Goal: Task Accomplishment & Management: Manage account settings

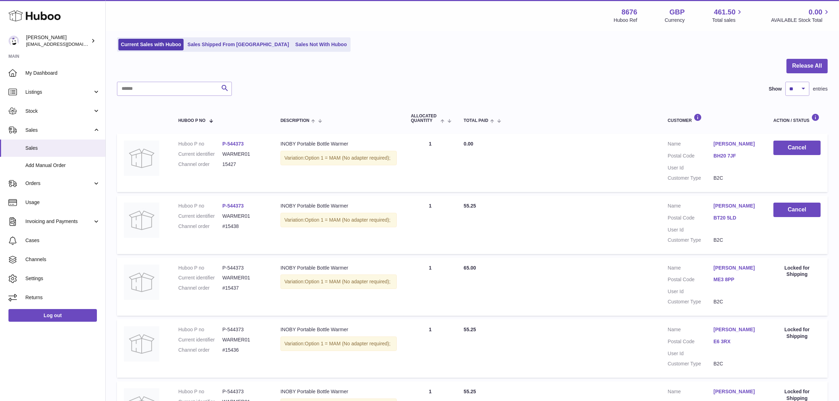
scroll to position [44, 0]
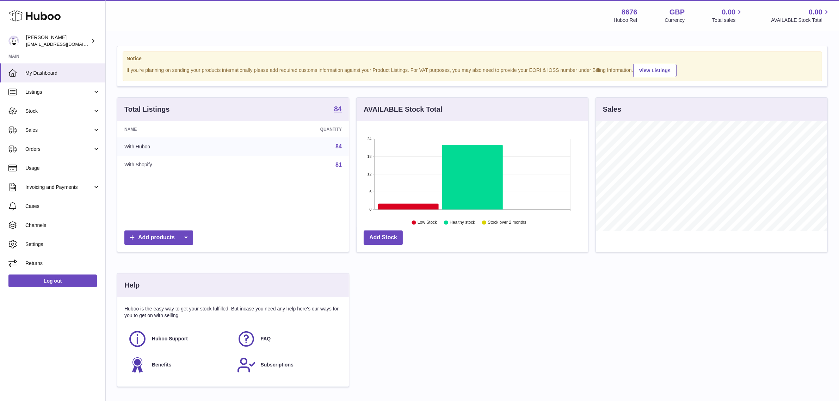
scroll to position [110, 232]
click at [32, 124] on link "Sales" at bounding box center [52, 130] width 105 height 19
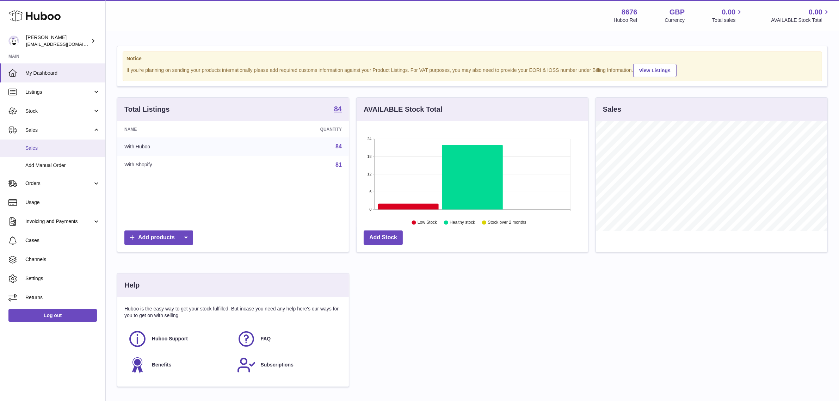
click at [54, 145] on span "Sales" at bounding box center [62, 148] width 75 height 7
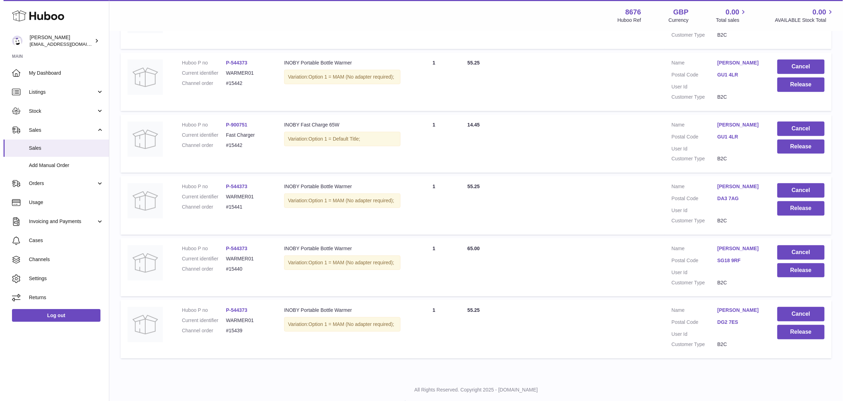
scroll to position [457, 0]
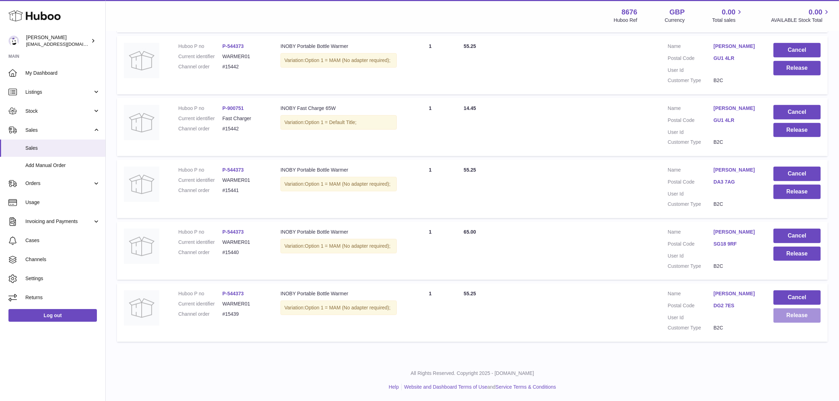
click at [785, 319] on button "Release" at bounding box center [797, 315] width 47 height 14
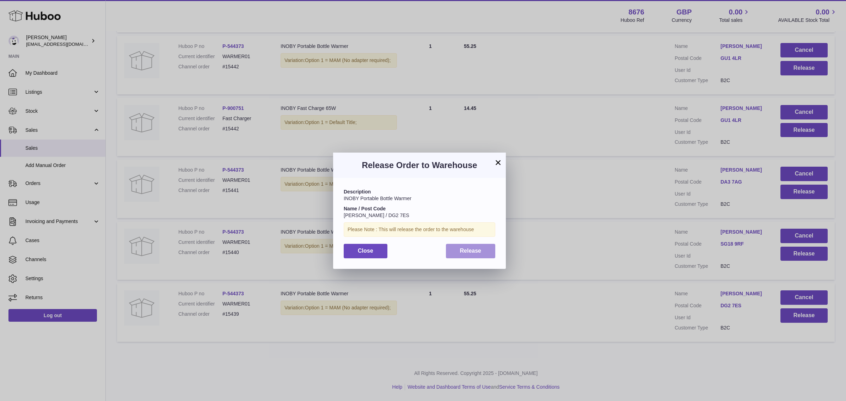
click at [480, 249] on span "Release" at bounding box center [470, 251] width 21 height 6
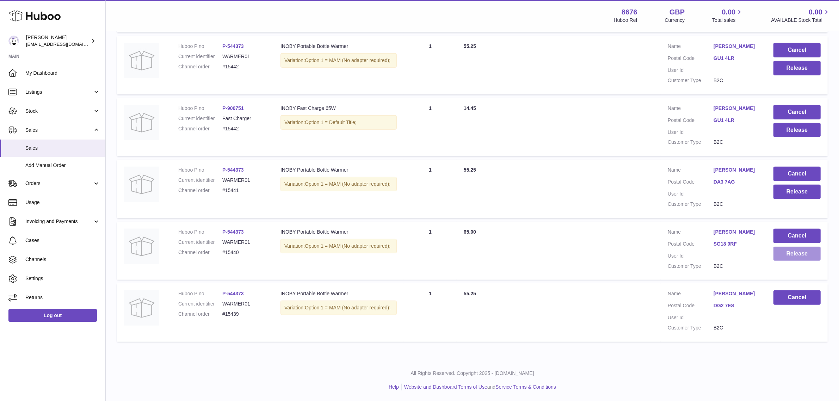
click at [795, 258] on button "Release" at bounding box center [797, 254] width 47 height 14
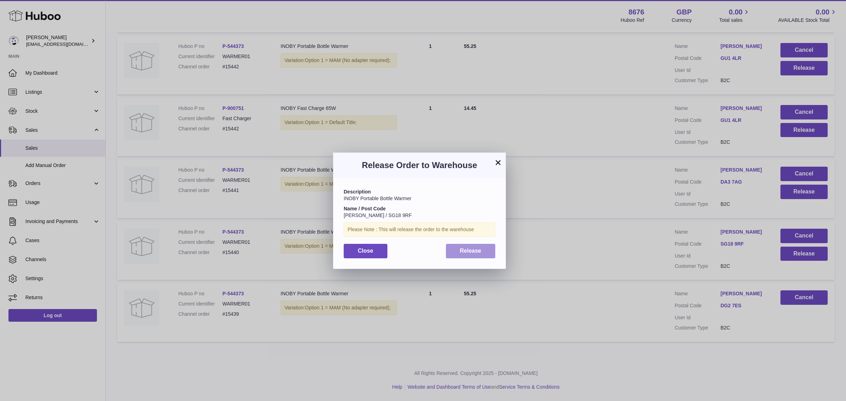
click at [461, 248] on span "Release" at bounding box center [470, 251] width 21 height 6
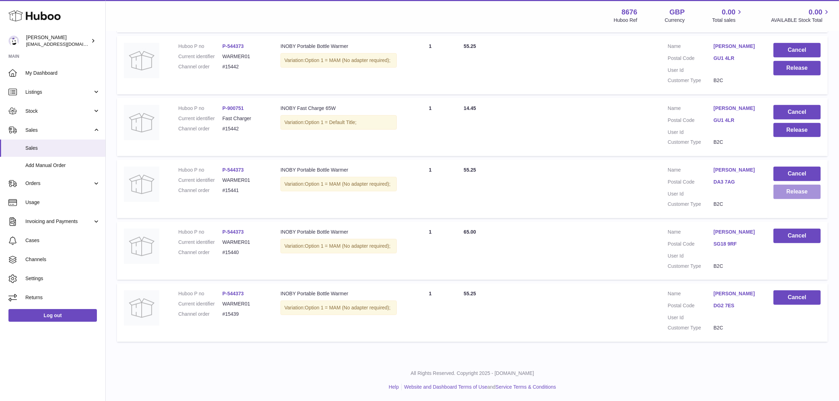
click at [804, 193] on button "Release" at bounding box center [797, 192] width 47 height 14
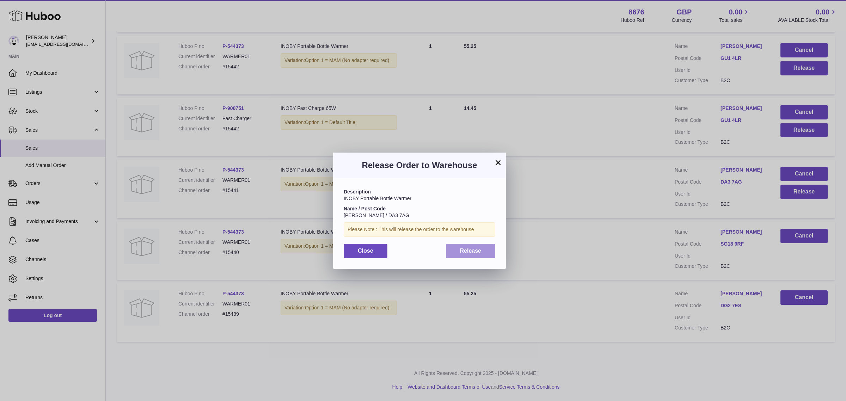
click at [450, 247] on button "Release" at bounding box center [471, 251] width 50 height 14
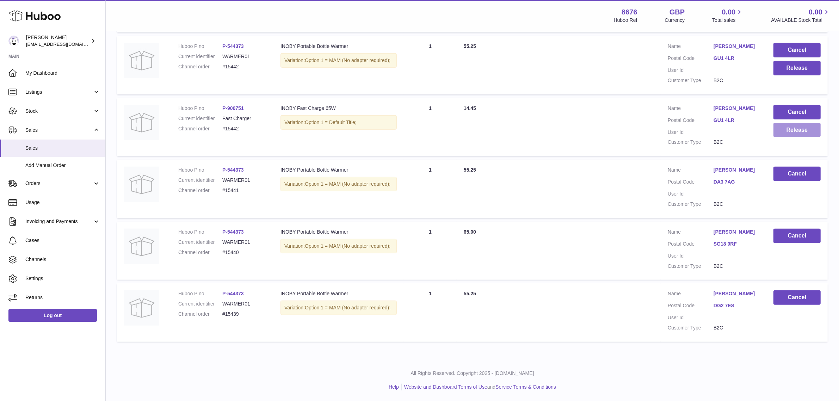
click at [796, 135] on button "Release" at bounding box center [797, 130] width 47 height 14
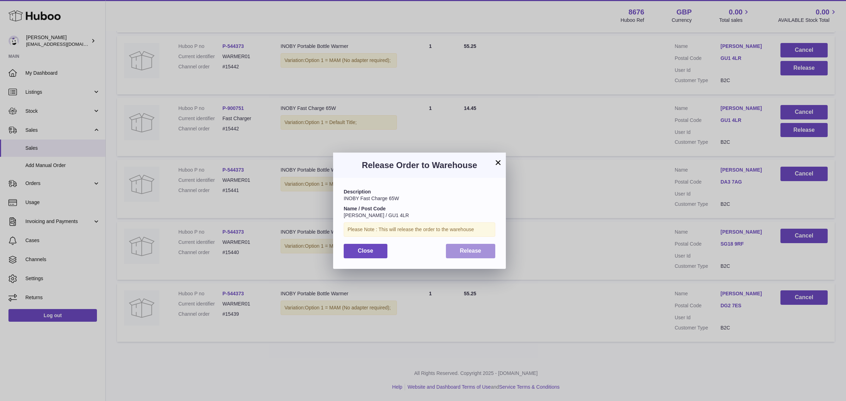
click at [463, 250] on span "Release" at bounding box center [470, 251] width 21 height 6
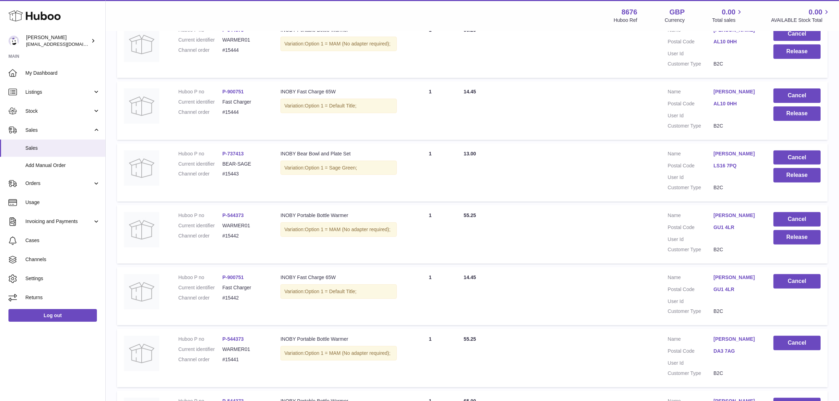
scroll to position [281, 0]
click at [798, 245] on button "Release" at bounding box center [797, 238] width 47 height 14
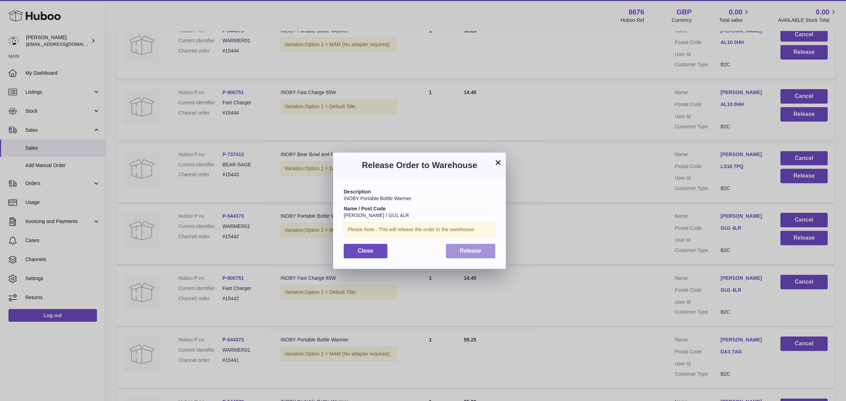
click at [478, 253] on span "Release" at bounding box center [470, 251] width 21 height 6
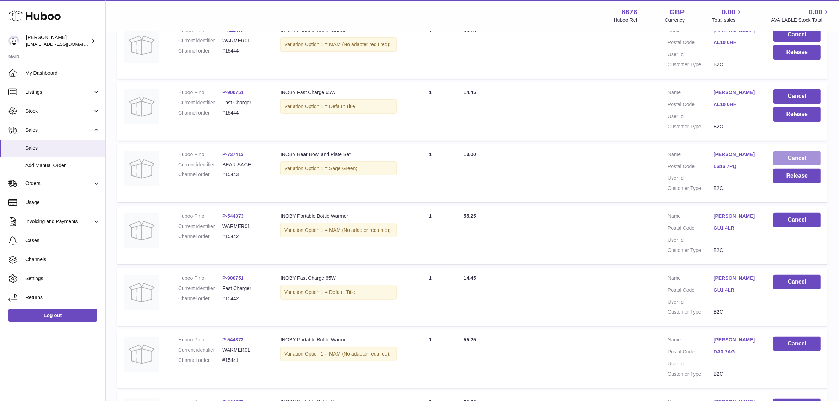
click at [790, 156] on button "Cancel" at bounding box center [797, 158] width 47 height 14
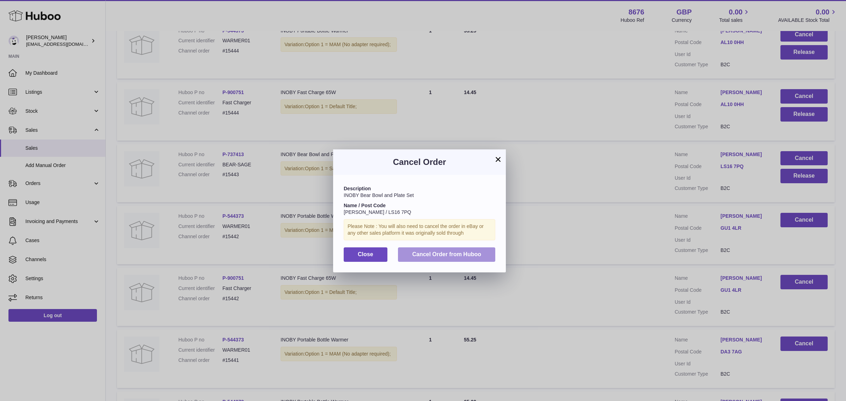
click at [460, 251] on span "Cancel Order from Huboo" at bounding box center [446, 254] width 69 height 6
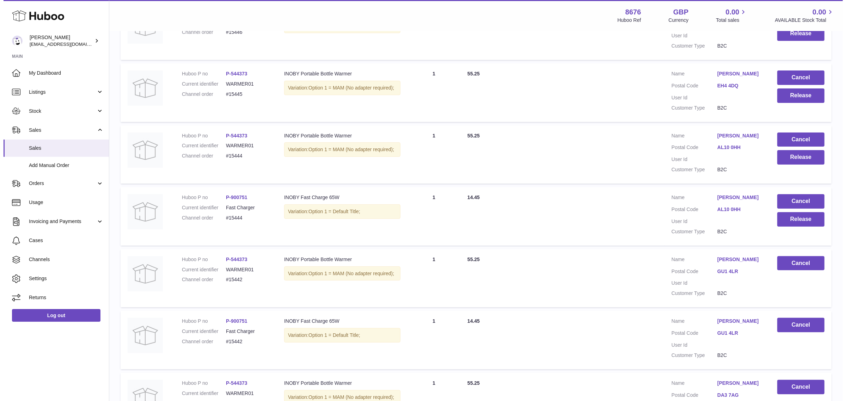
scroll to position [168, 0]
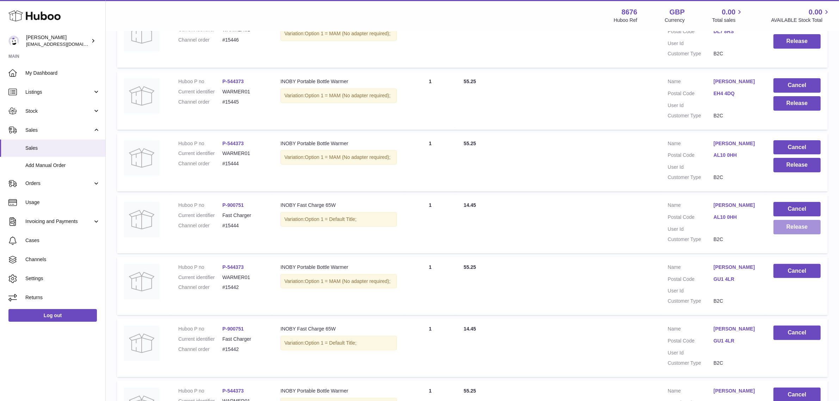
click at [794, 226] on button "Release" at bounding box center [797, 227] width 47 height 14
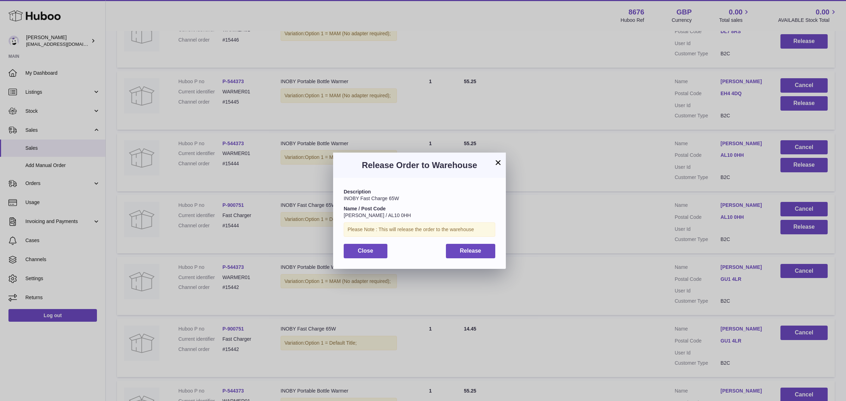
click at [463, 241] on div "Description INOBY Fast Charge 65W Name / Post Code Chris Tyler / AL10 0HH Pleas…" at bounding box center [419, 223] width 173 height 91
click at [464, 248] on span "Release" at bounding box center [470, 251] width 21 height 6
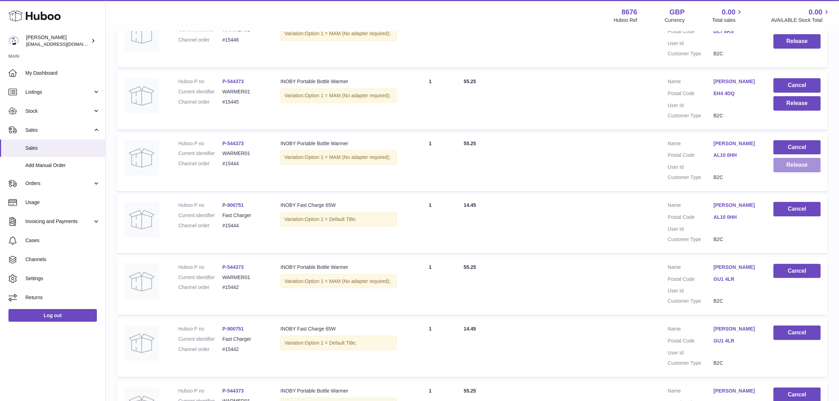
click at [800, 166] on button "Release" at bounding box center [797, 165] width 47 height 14
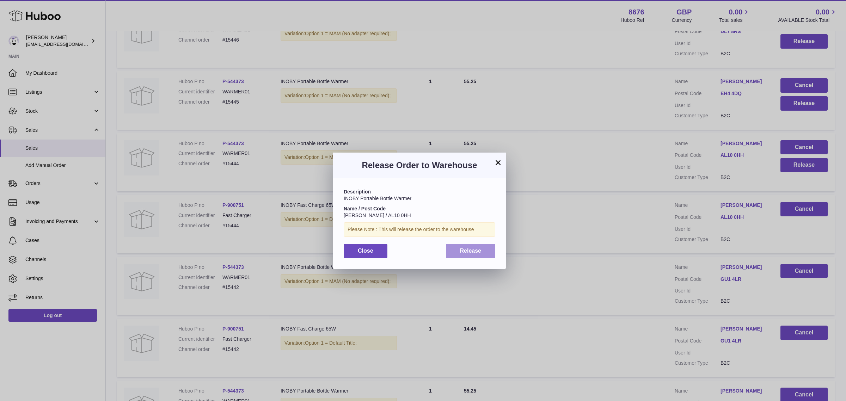
click at [465, 248] on span "Release" at bounding box center [470, 251] width 21 height 6
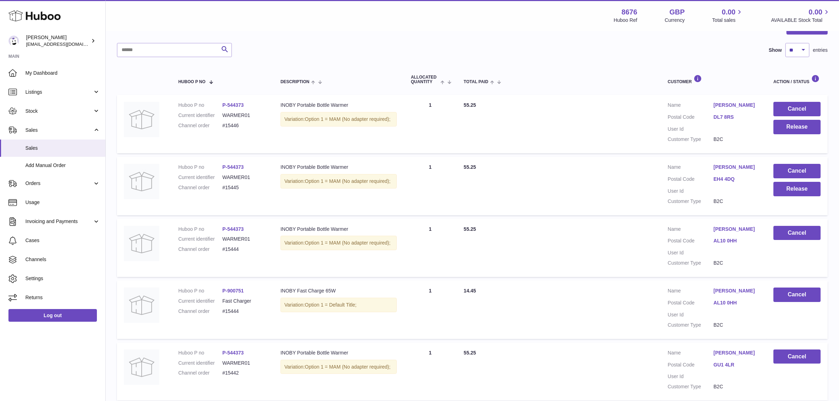
scroll to position [80, 0]
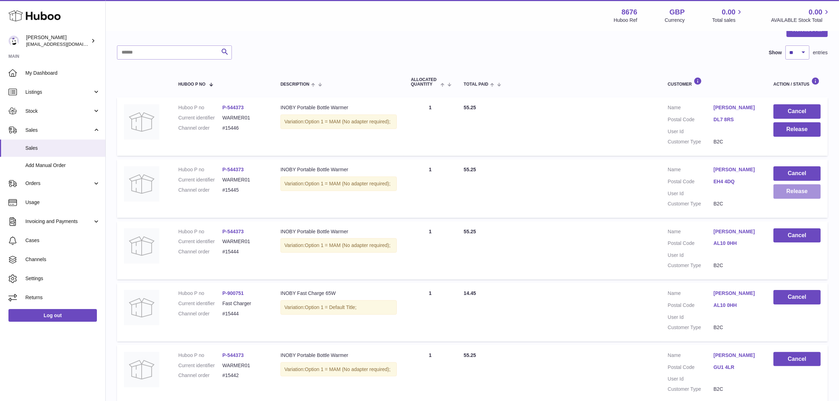
click at [799, 196] on button "Release" at bounding box center [797, 191] width 47 height 14
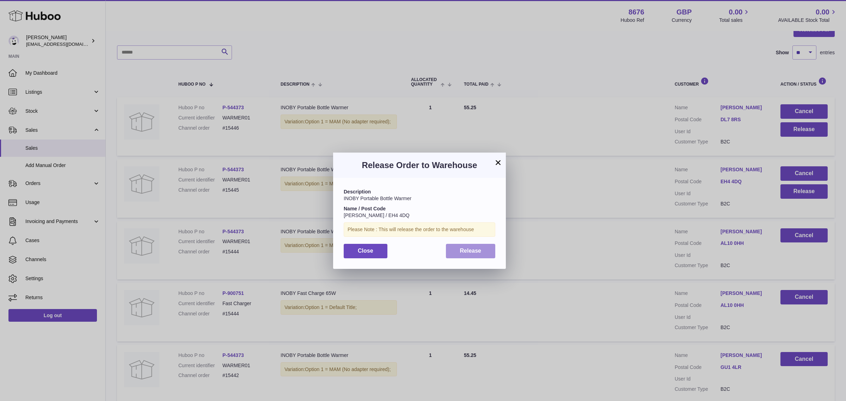
click at [475, 248] on span "Release" at bounding box center [470, 251] width 21 height 6
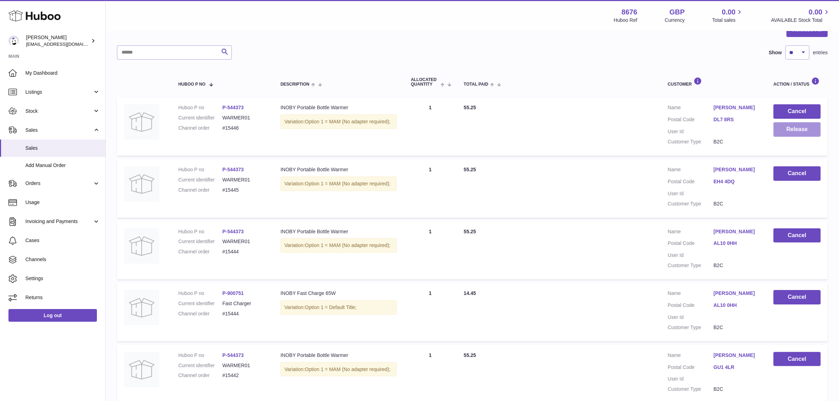
click at [802, 133] on button "Release" at bounding box center [797, 129] width 47 height 14
click at [790, 128] on button "Release" at bounding box center [797, 129] width 47 height 14
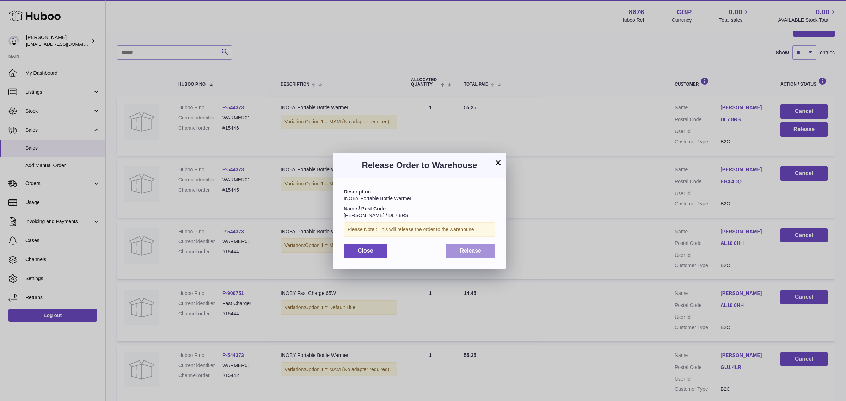
click at [480, 252] on span "Release" at bounding box center [470, 251] width 21 height 6
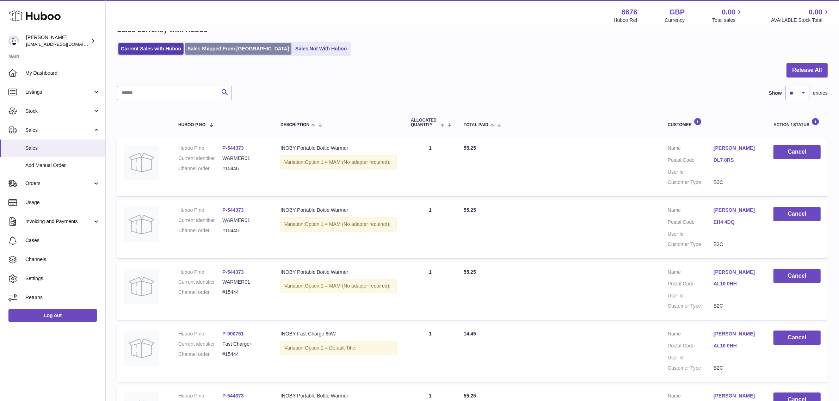
scroll to position [0, 0]
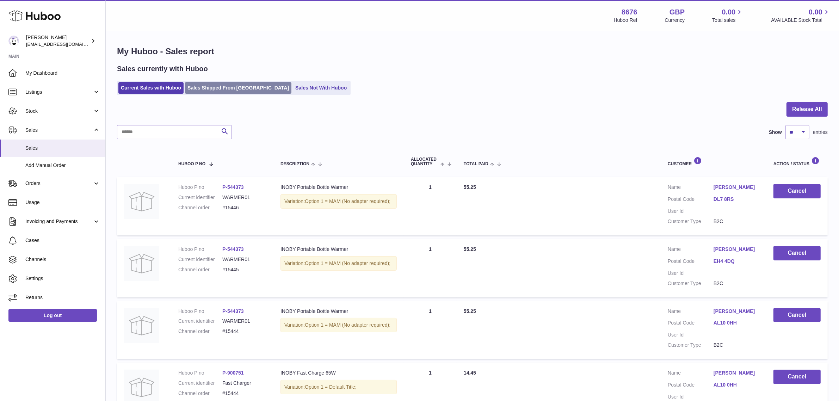
click at [208, 85] on link "Sales Shipped From [GEOGRAPHIC_DATA]" at bounding box center [238, 88] width 106 height 12
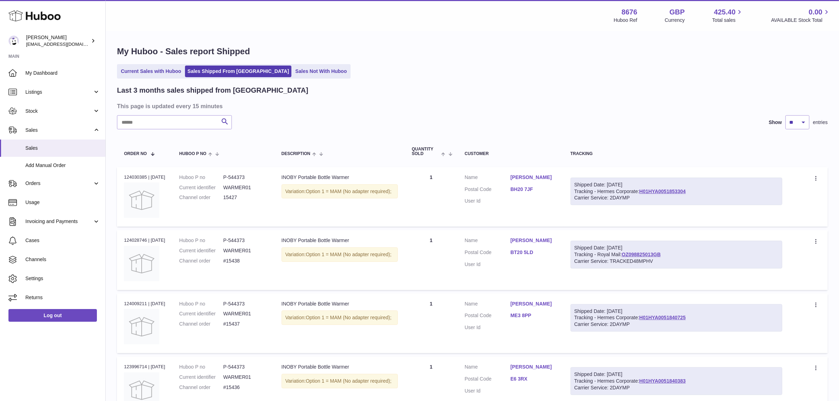
scroll to position [44, 0]
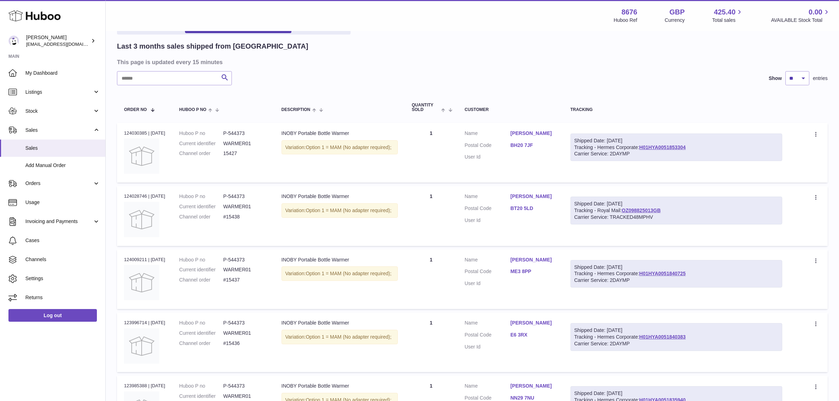
click at [711, 147] on div "Shipped Date: [DATE] Tracking - Hermes Corporate: H01HYA0051853304 Carrier Serv…" at bounding box center [677, 148] width 212 height 28
click at [697, 151] on div "Carrier Service: 2DAYMP" at bounding box center [676, 153] width 204 height 7
drag, startPoint x: 697, startPoint y: 149, endPoint x: 644, endPoint y: 150, distance: 52.9
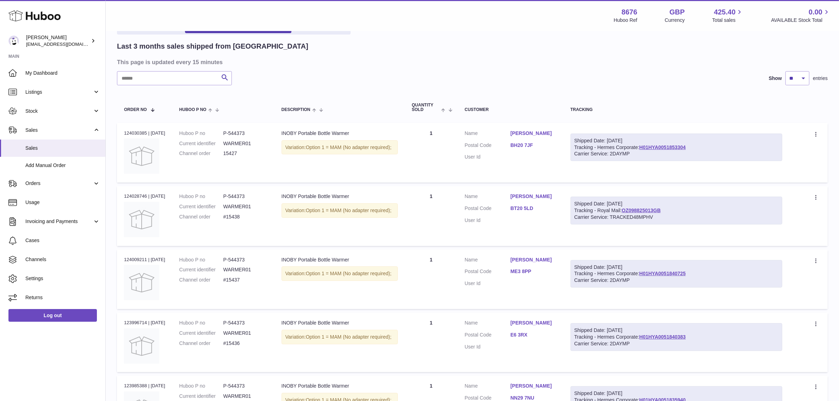
click at [644, 150] on div "Shipped Date: [DATE] Tracking - Hermes Corporate: H01HYA0051853304 Carrier Serv…" at bounding box center [677, 148] width 212 height 28
copy link "H01HYA0051853304"
